Goal: Task Accomplishment & Management: Manage account settings

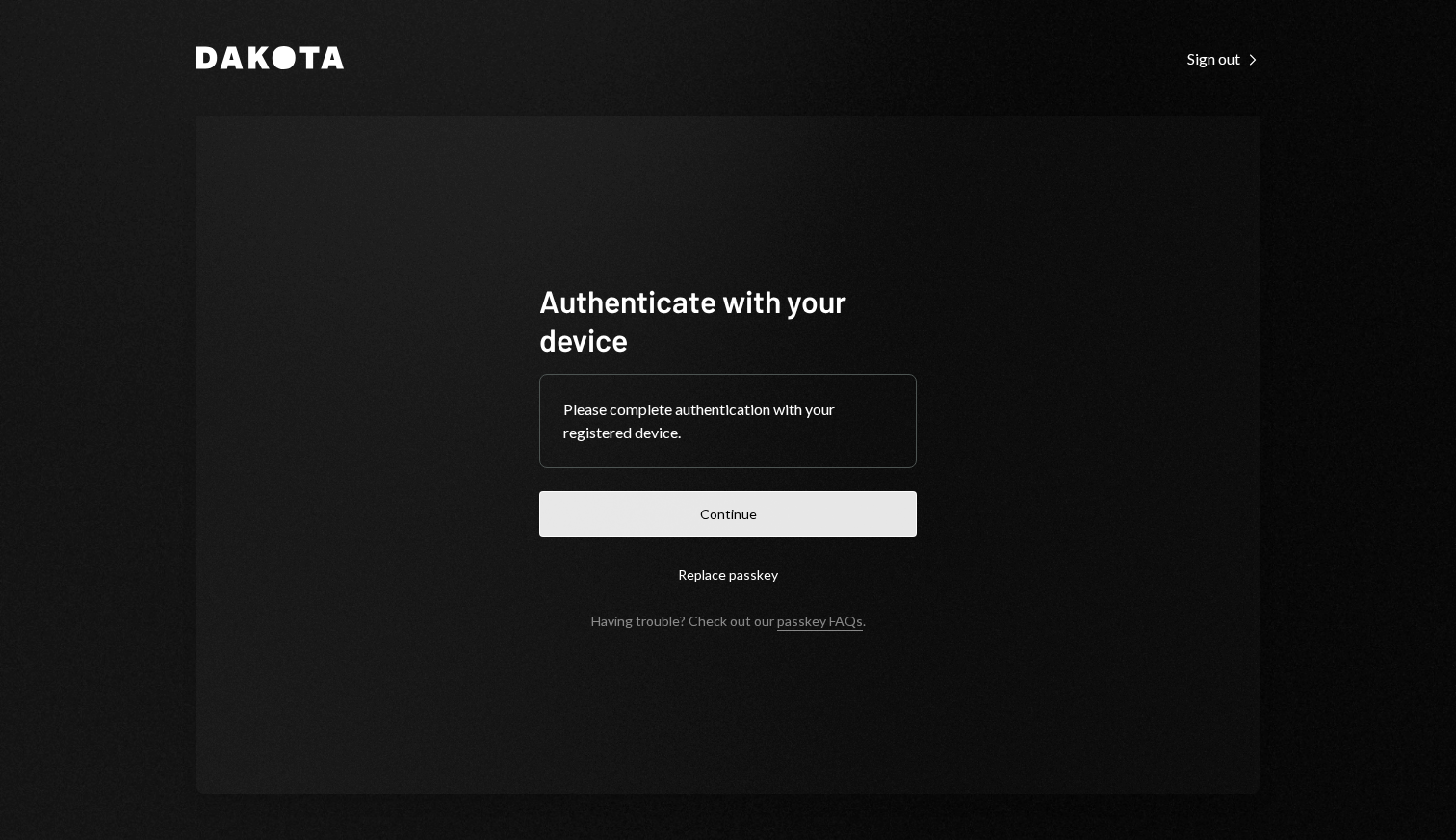
click at [731, 524] on button "Continue" at bounding box center [727, 514] width 378 height 46
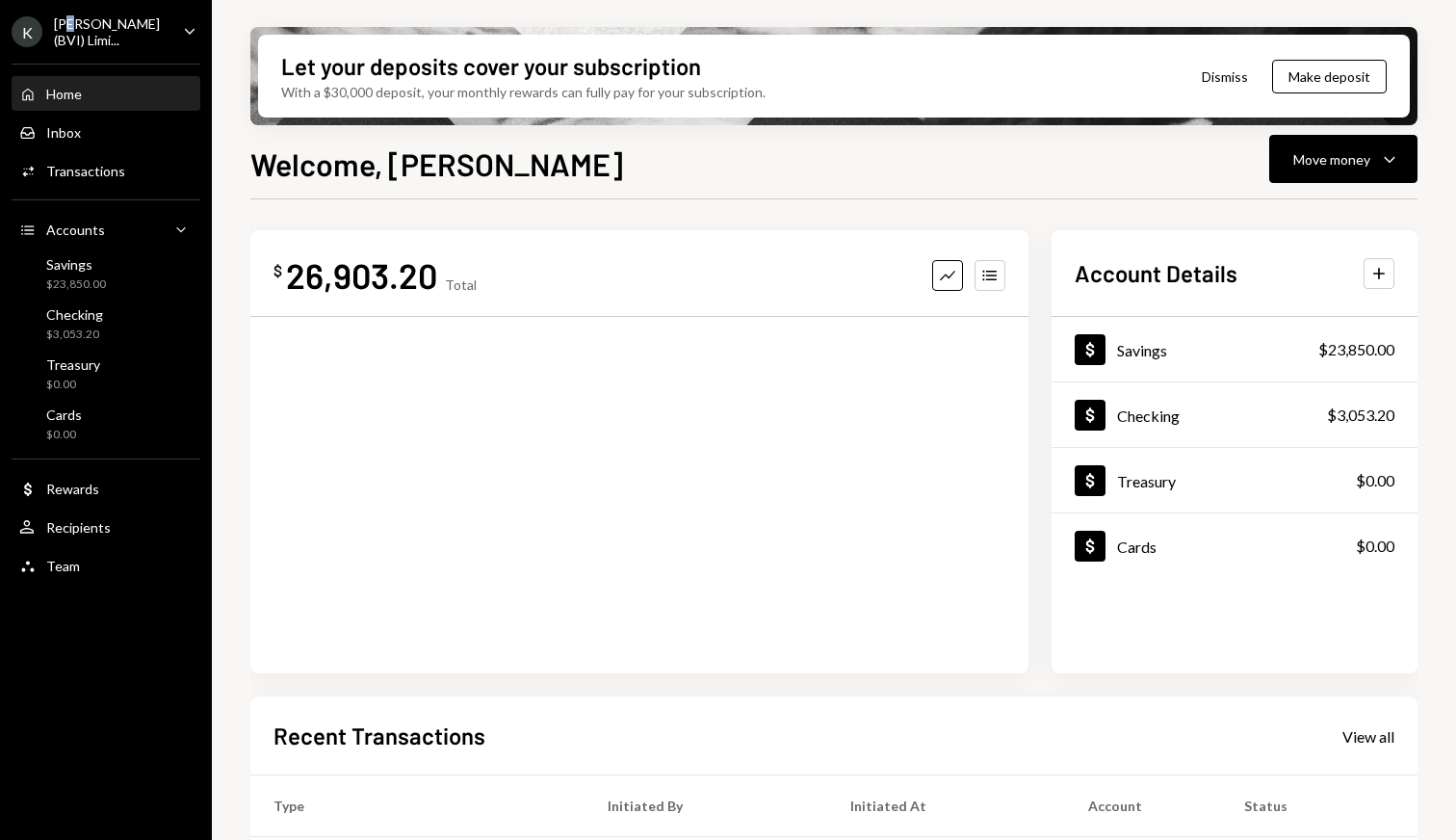
click at [78, 21] on div "[PERSON_NAME] (BVI) Limi..." at bounding box center [111, 32] width 114 height 33
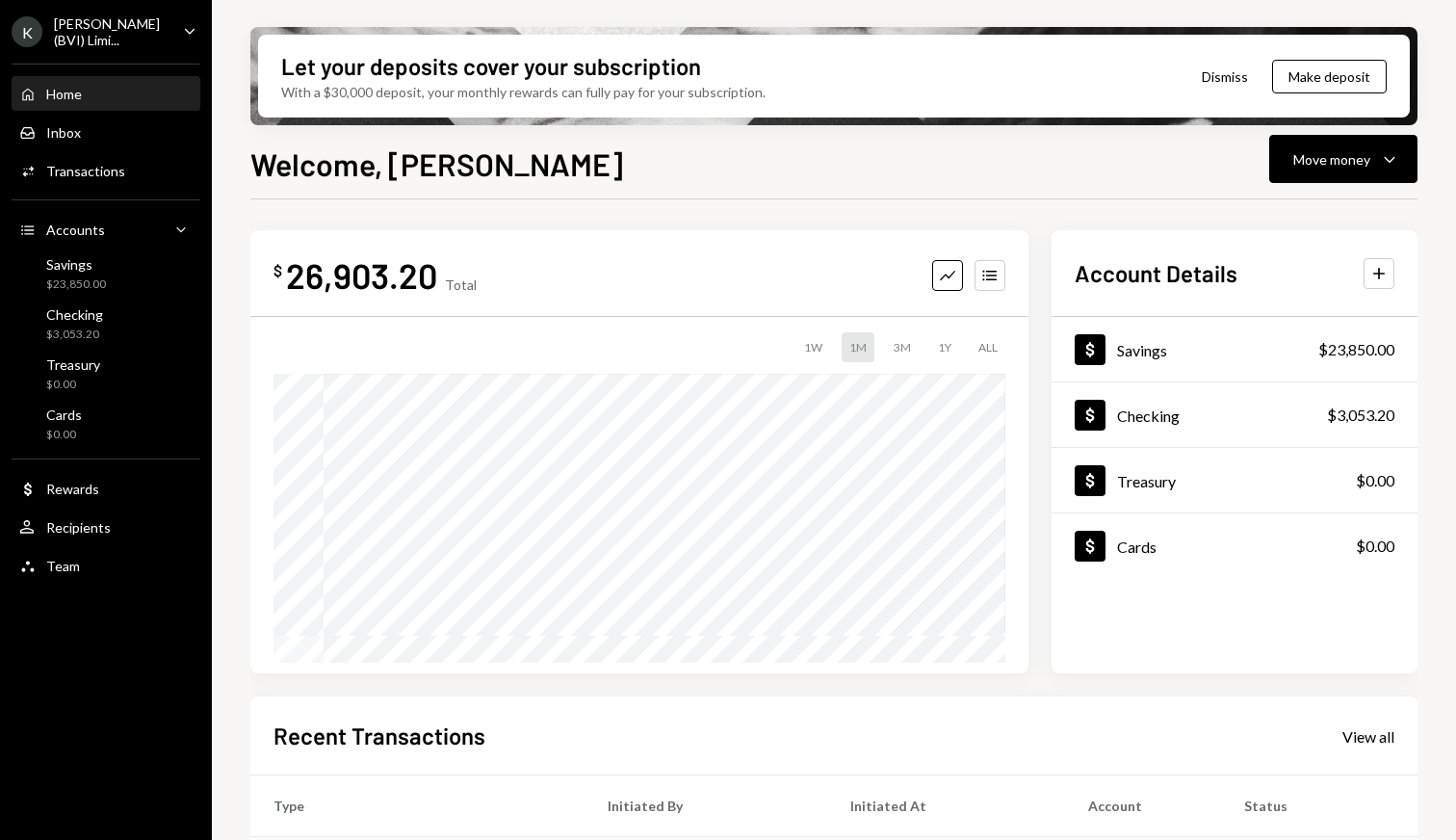
click at [129, 544] on div "Home Home Inbox Inbox Activities Transactions Accounts Accounts Caret Down Savi…" at bounding box center [106, 319] width 212 height 535
click at [188, 23] on icon "Caret Down" at bounding box center [190, 31] width 21 height 21
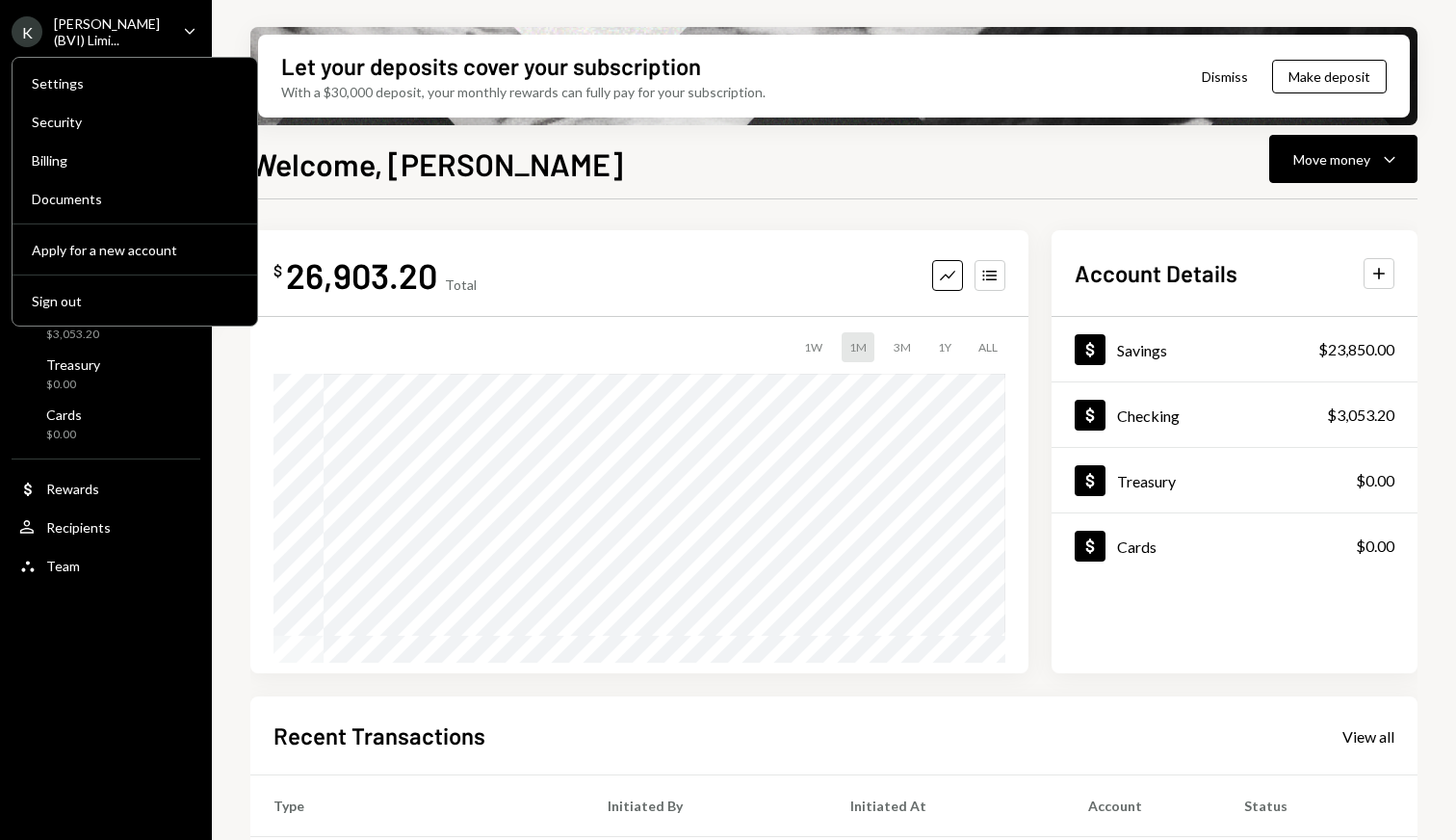
click at [186, 20] on icon "Caret Down" at bounding box center [190, 31] width 21 height 21
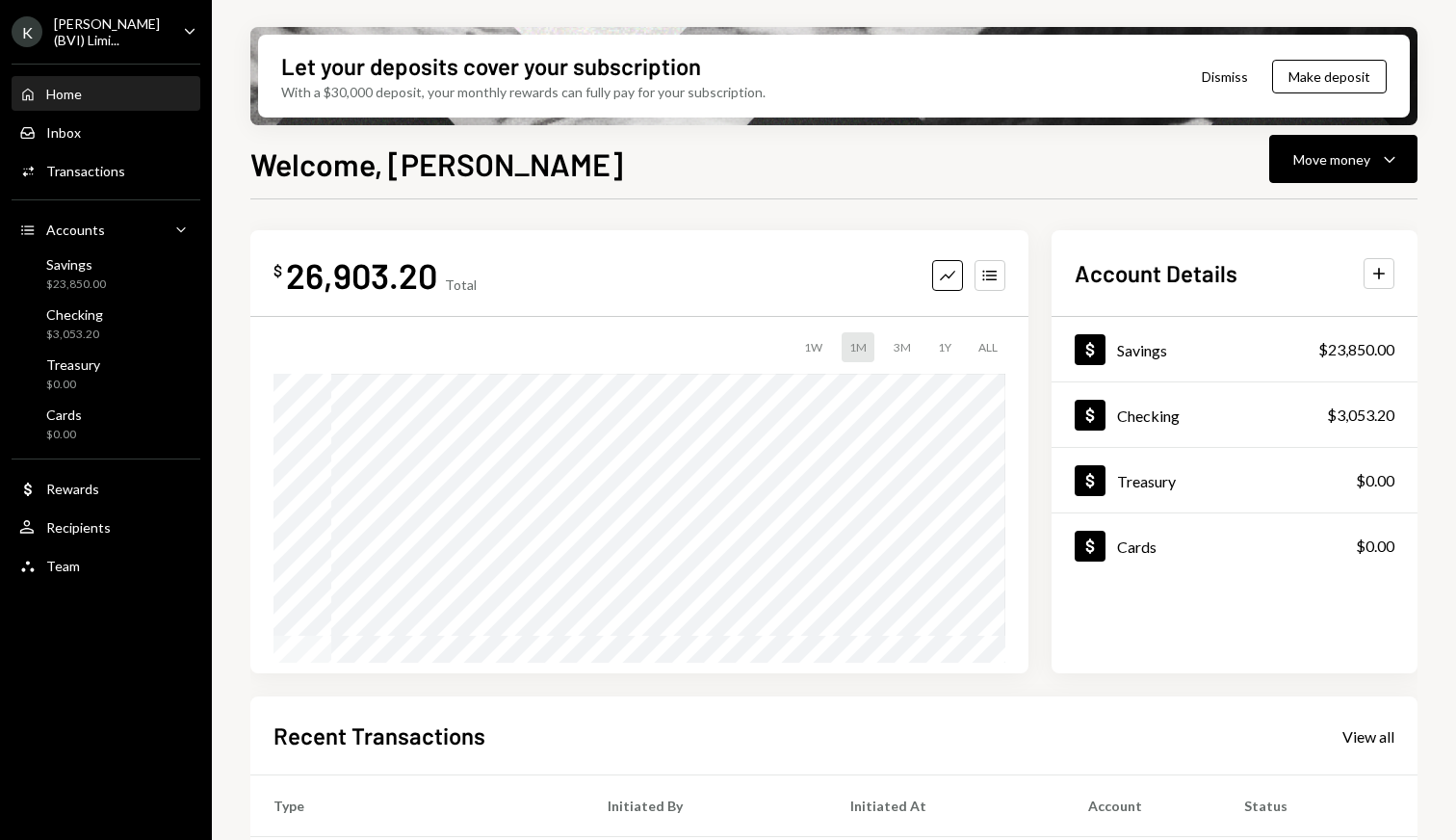
click at [187, 30] on icon "Caret Down" at bounding box center [190, 31] width 21 height 21
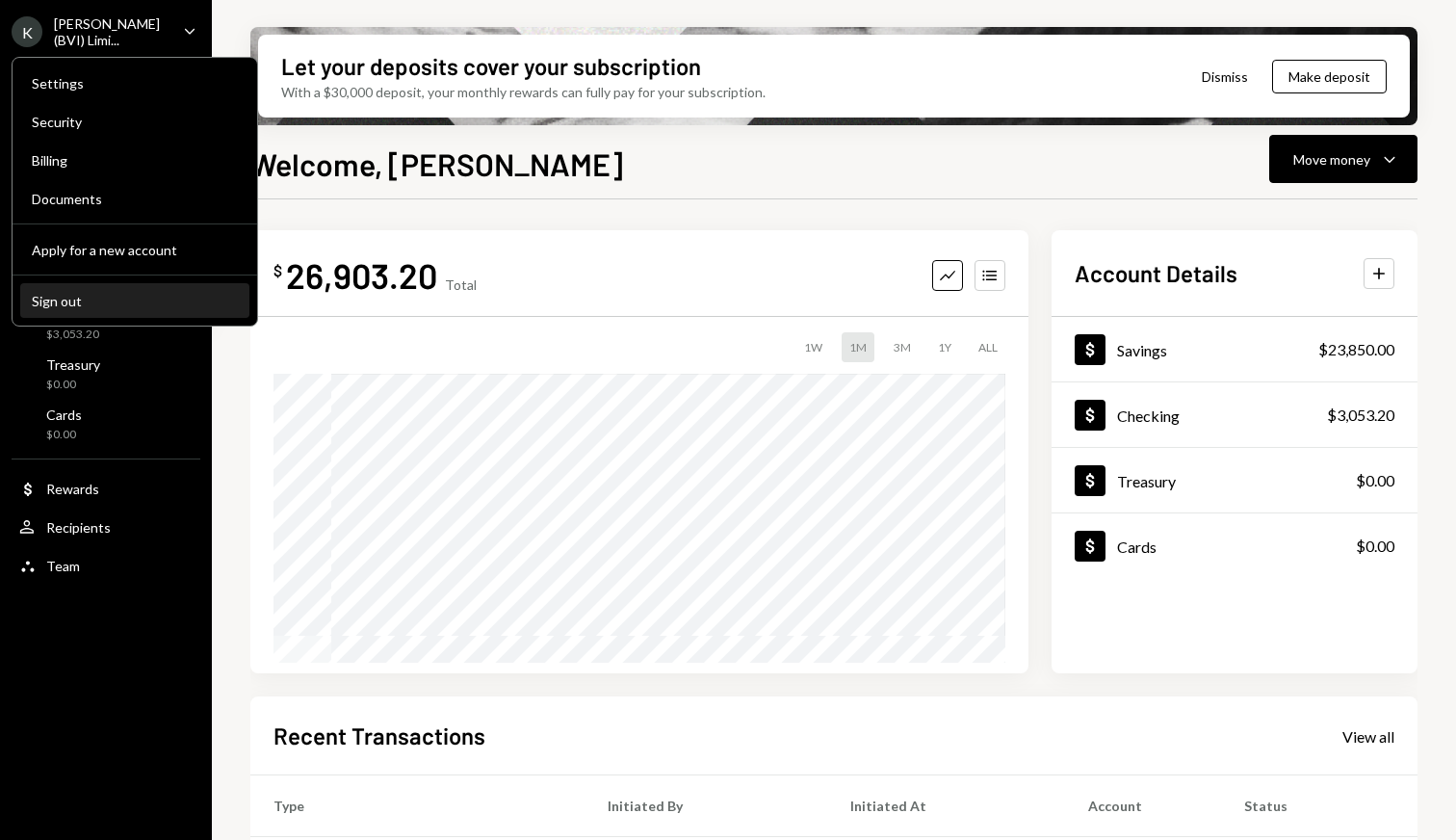
click at [168, 293] on div "Sign out" at bounding box center [135, 301] width 206 height 17
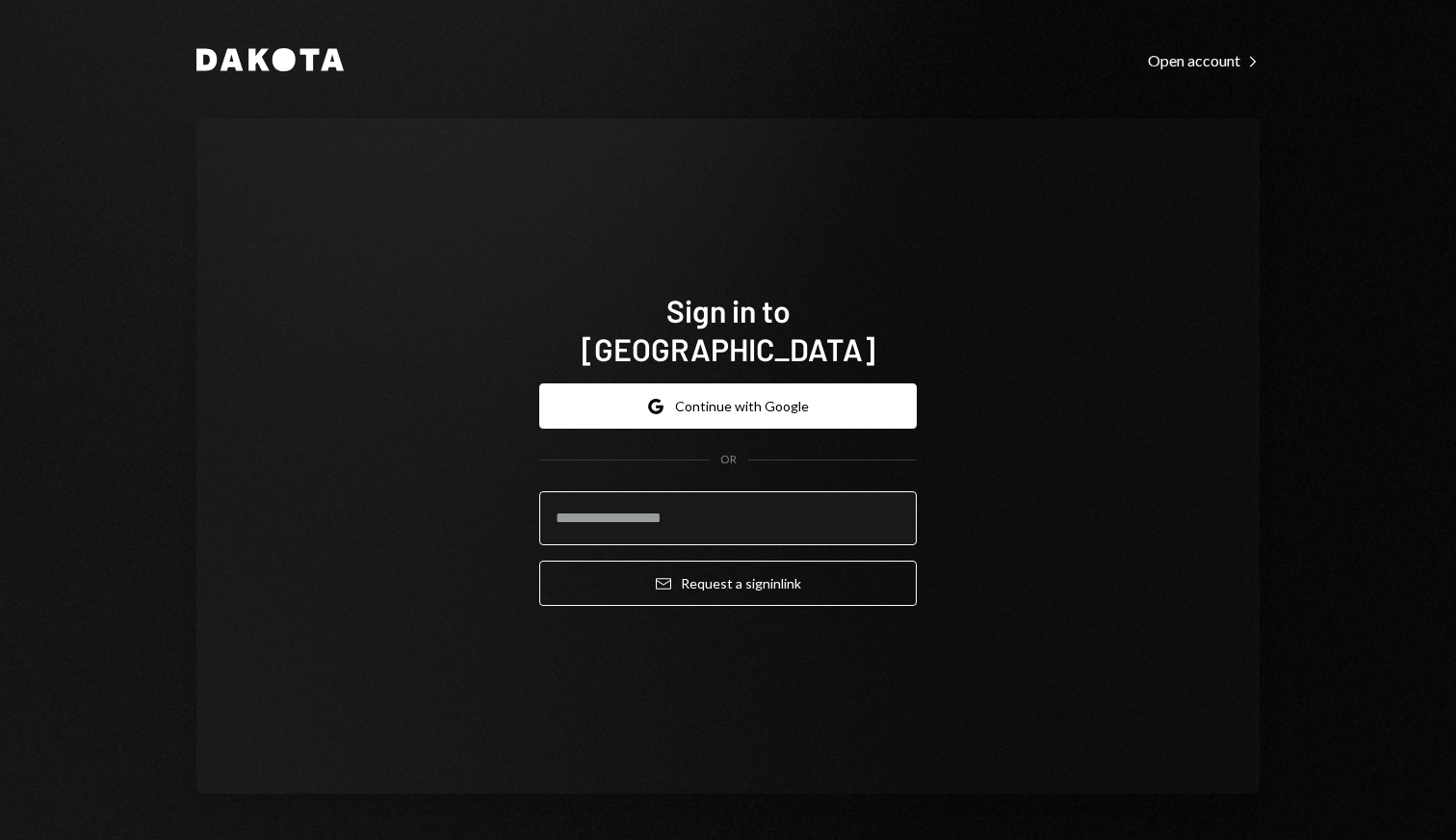
click at [773, 508] on input "email" at bounding box center [727, 519] width 378 height 54
type input "**********"
click at [728, 563] on button "Email Request a sign in link" at bounding box center [727, 583] width 378 height 46
